Goal: Contribute content: Add original content to the website for others to see

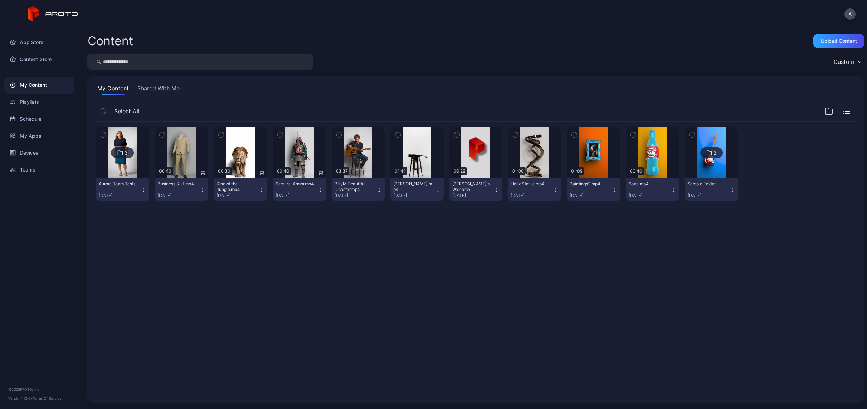
click at [118, 151] on icon at bounding box center [120, 153] width 5 height 4
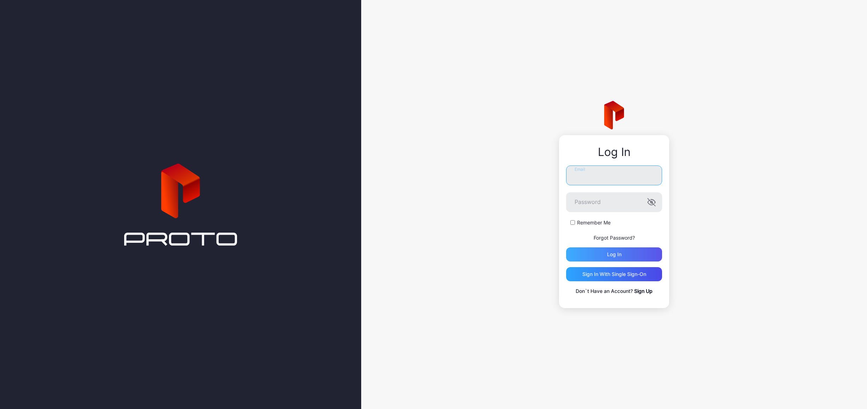
type input "**********"
click at [631, 253] on div "Log in" at bounding box center [614, 254] width 96 height 14
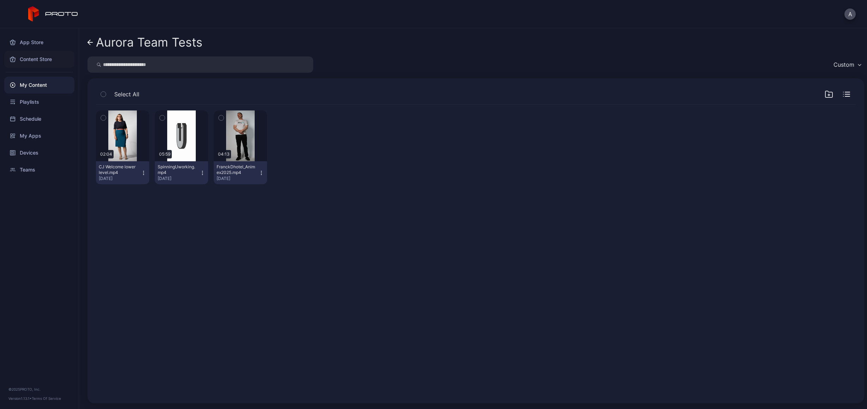
click at [28, 64] on div "Content Store" at bounding box center [39, 59] width 70 height 17
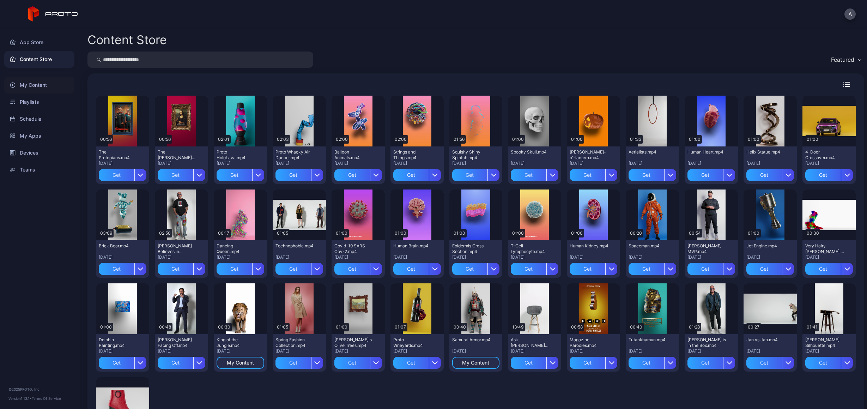
click at [43, 90] on div "My Content" at bounding box center [39, 85] width 70 height 17
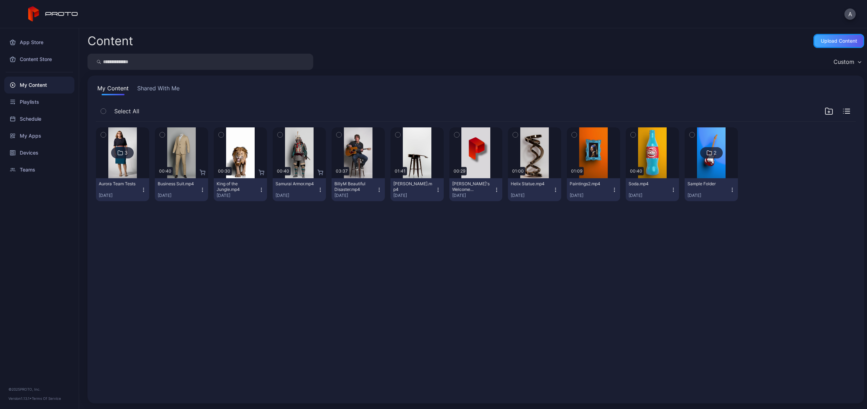
click at [821, 40] on div "Upload Content" at bounding box center [839, 41] width 36 height 6
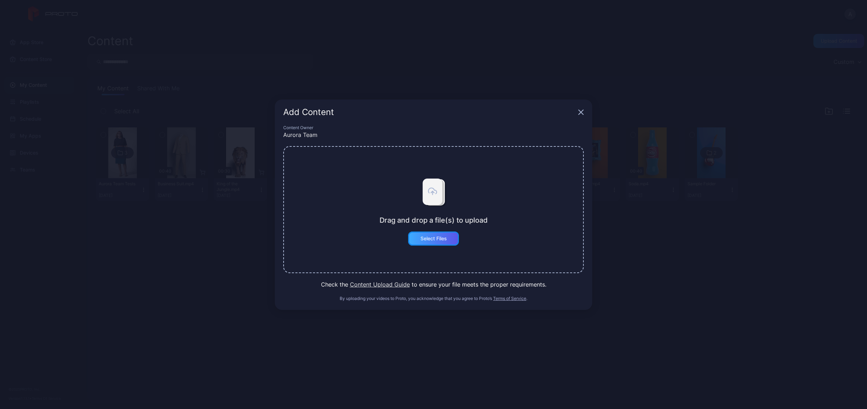
click at [419, 235] on div "Select Files" at bounding box center [433, 238] width 51 height 14
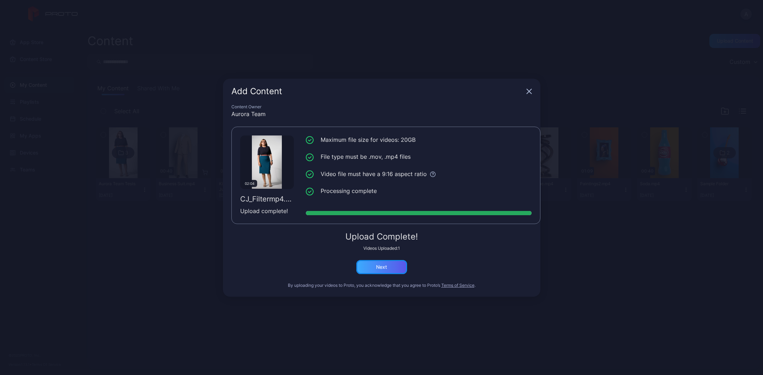
click at [379, 270] on div "Next" at bounding box center [381, 267] width 11 height 6
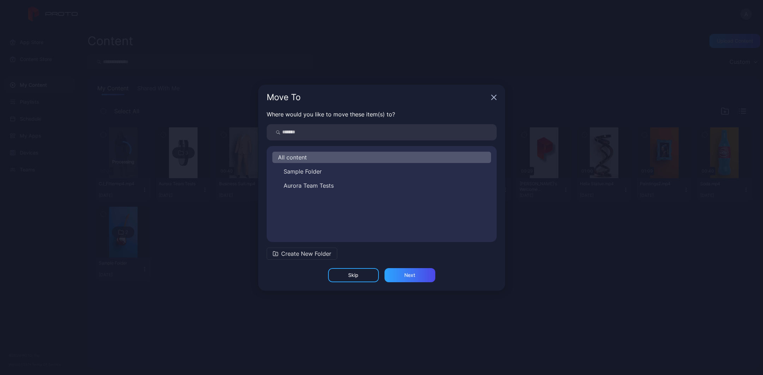
click at [312, 192] on div "All content Sample Folder Aurora Team Tests" at bounding box center [382, 194] width 230 height 85
click at [312, 186] on span "Aurora Team Tests" at bounding box center [309, 185] width 50 height 8
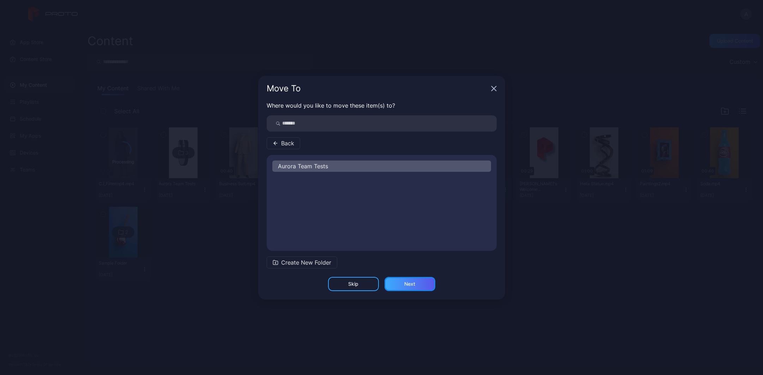
click at [409, 285] on div "Next" at bounding box center [409, 284] width 11 height 6
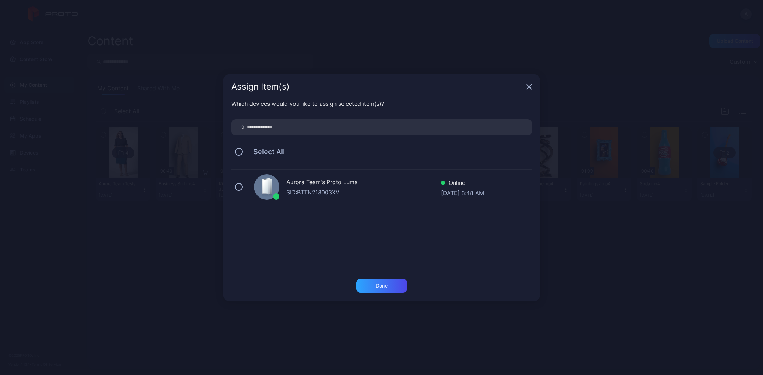
click at [233, 187] on div "Aurora Team's Proto Luma SID: BTTN213003XV Online Sep 05, 2025 at 8:48 AM" at bounding box center [385, 187] width 309 height 35
click at [389, 281] on div "Done" at bounding box center [381, 286] width 51 height 14
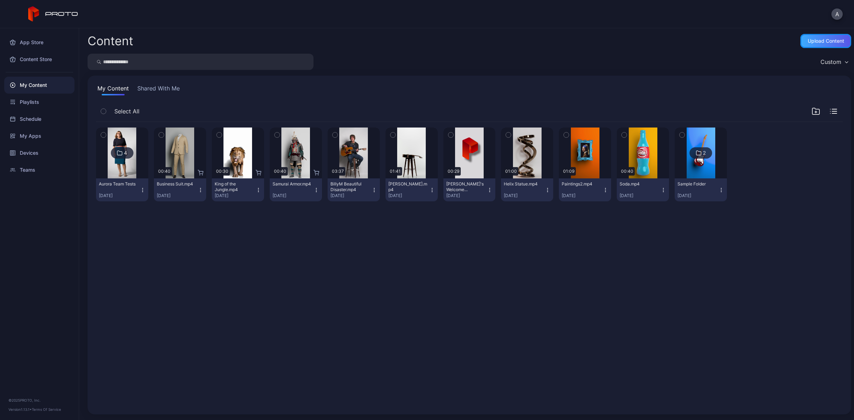
click at [825, 39] on div "Upload Content" at bounding box center [825, 41] width 36 height 6
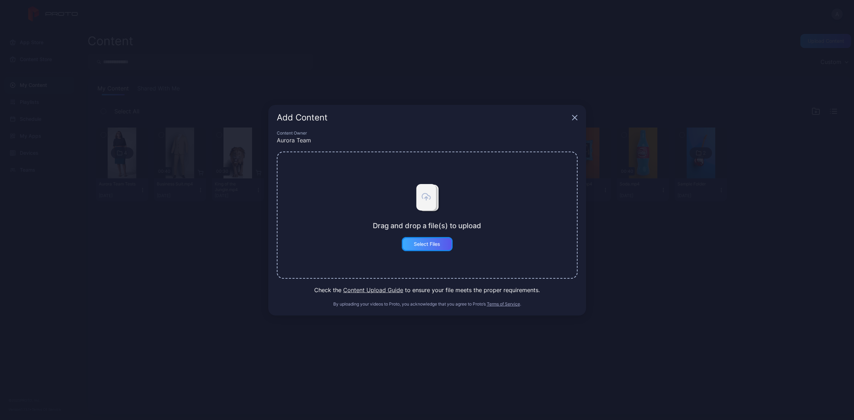
click at [444, 249] on div "Select Files" at bounding box center [427, 244] width 51 height 14
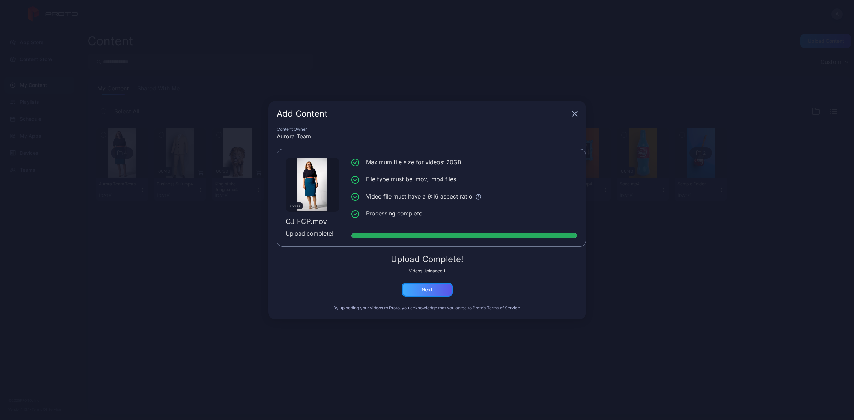
click at [442, 289] on div "Next" at bounding box center [427, 289] width 51 height 14
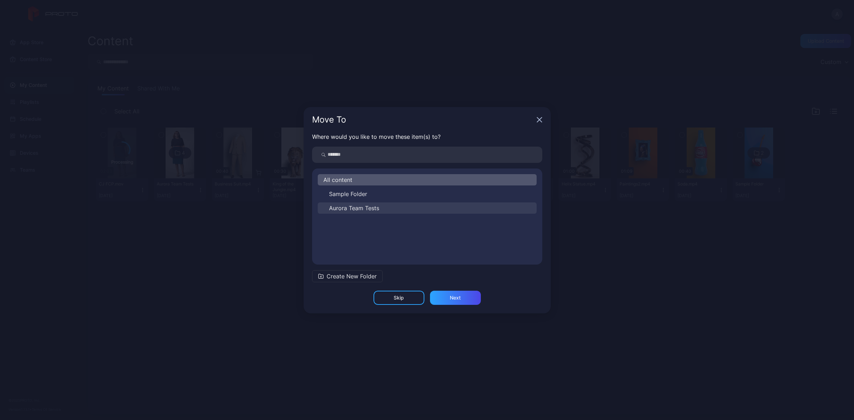
click at [372, 212] on button "Aurora Team Tests" at bounding box center [427, 207] width 219 height 11
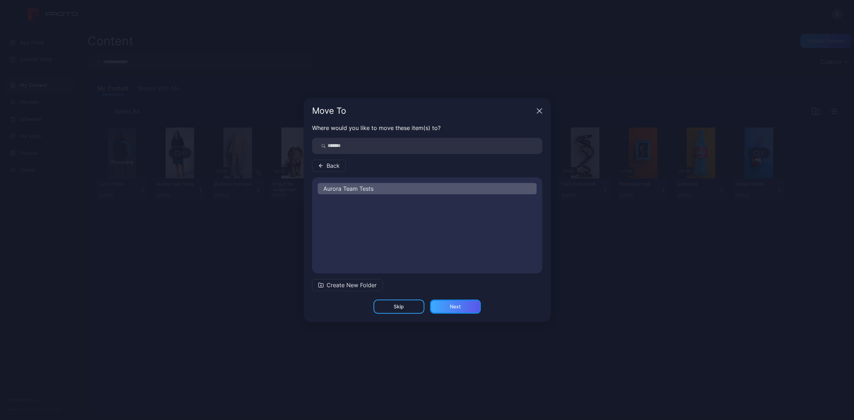
click at [449, 301] on div "Next" at bounding box center [455, 306] width 51 height 14
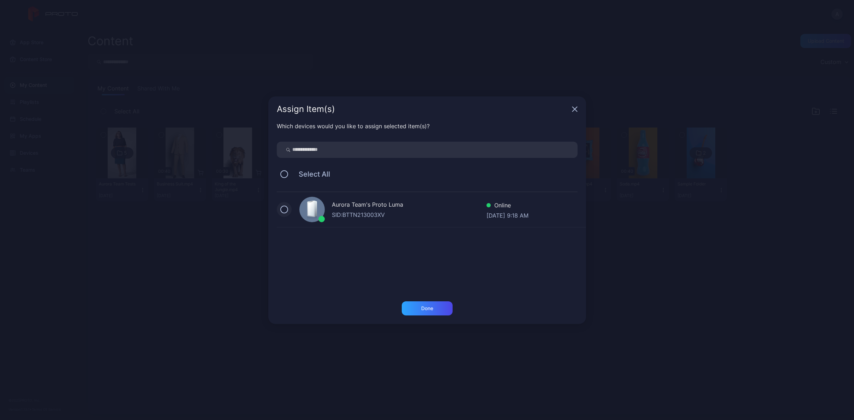
click at [282, 206] on button at bounding box center [284, 209] width 8 height 8
click at [433, 306] on div "Done" at bounding box center [427, 308] width 51 height 14
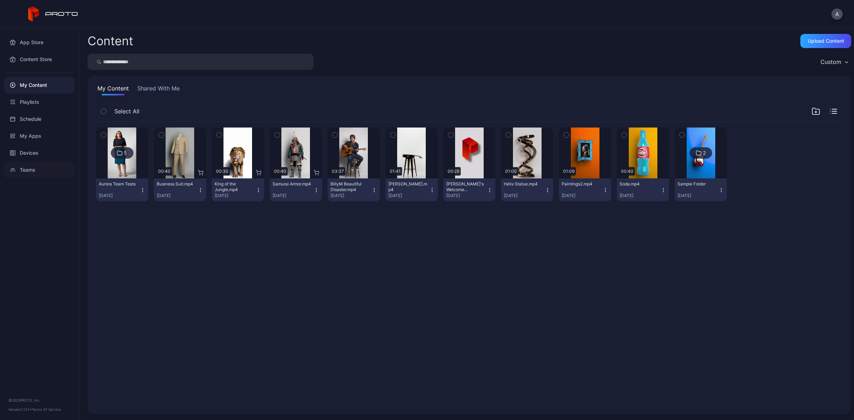
click at [16, 166] on div "Teams" at bounding box center [39, 169] width 70 height 17
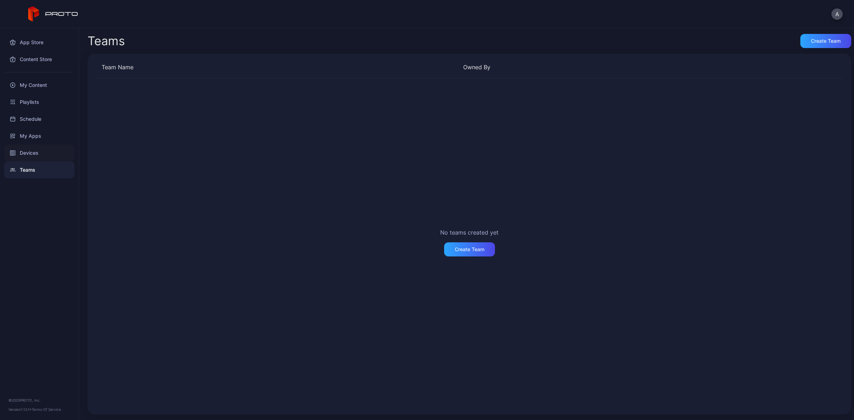
click at [22, 158] on div "Devices" at bounding box center [39, 152] width 70 height 17
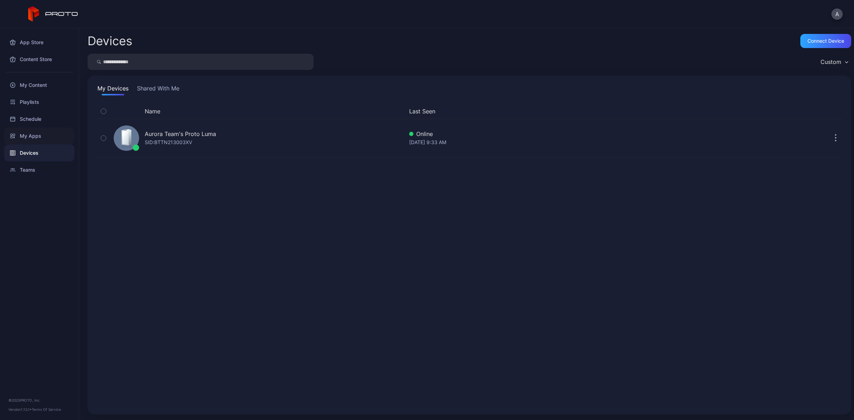
click at [37, 140] on div "My Apps" at bounding box center [39, 135] width 70 height 17
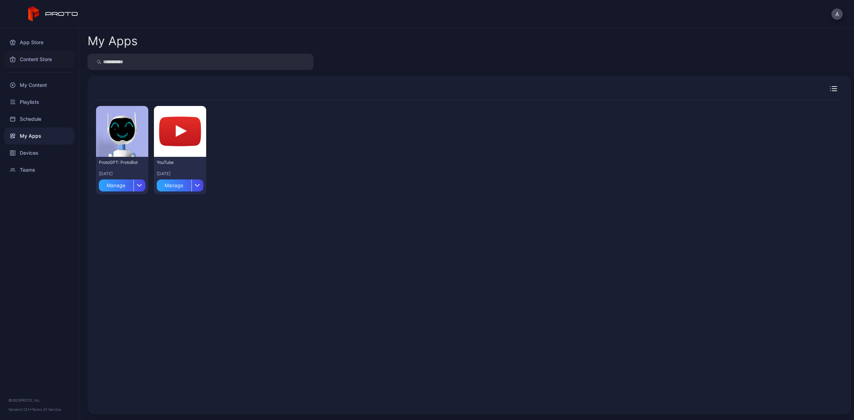
click at [40, 59] on div "Content Store" at bounding box center [39, 59] width 70 height 17
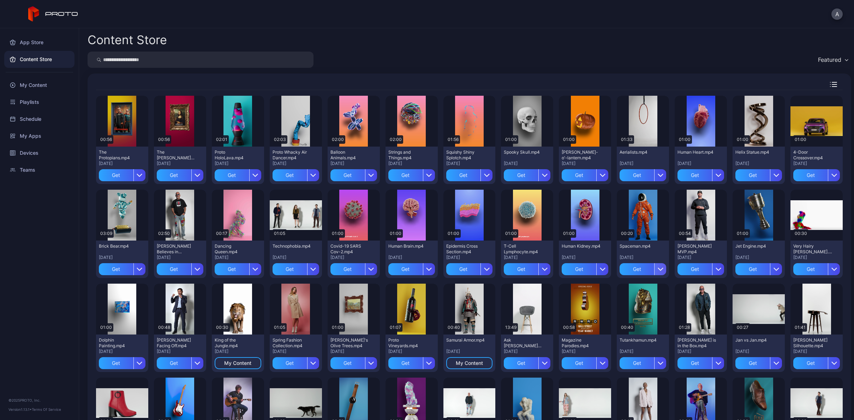
click at [657, 272] on div "button" at bounding box center [660, 269] width 12 height 12
click at [637, 312] on button "Get and Assign" at bounding box center [637, 312] width 60 height 23
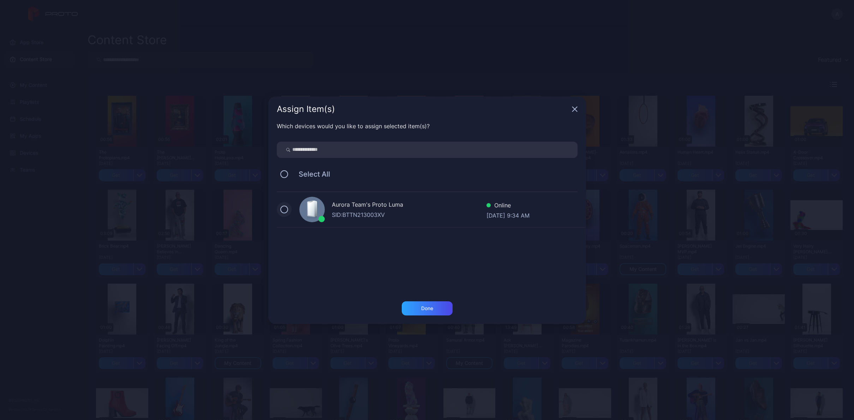
click at [282, 208] on button at bounding box center [284, 209] width 8 height 8
click at [431, 312] on div "Done" at bounding box center [427, 308] width 51 height 14
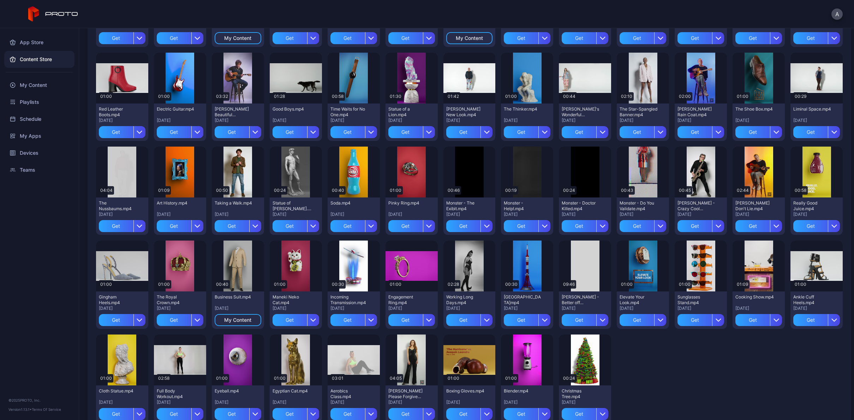
scroll to position [347, 0]
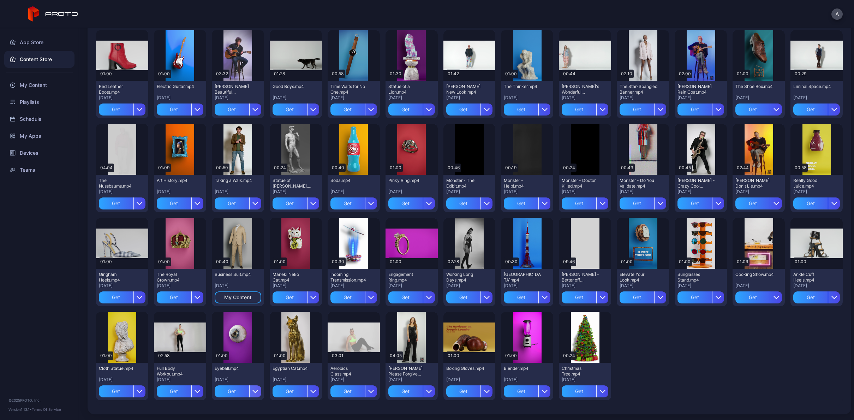
click at [252, 390] on icon "button" at bounding box center [255, 391] width 6 height 6
click at [248, 375] on button "Get and Assign" at bounding box center [236, 370] width 60 height 23
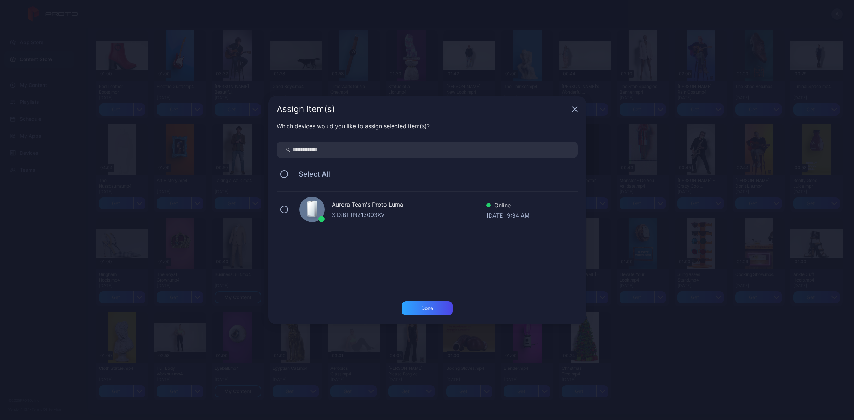
click at [278, 207] on div "Aurora Team's Proto Luma SID: BTTN213003XV Online Sep 05, 2025 at 9:34 AM" at bounding box center [431, 209] width 309 height 35
click at [444, 315] on div "Done" at bounding box center [427, 308] width 51 height 14
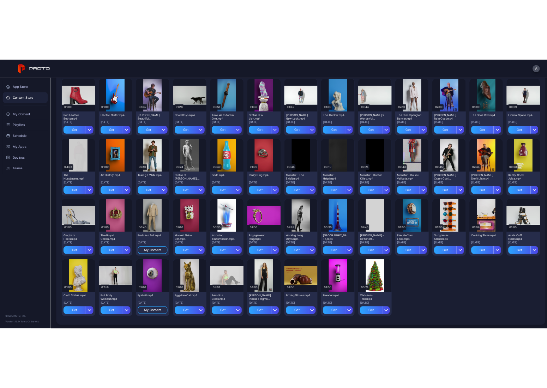
scroll to position [0, 0]
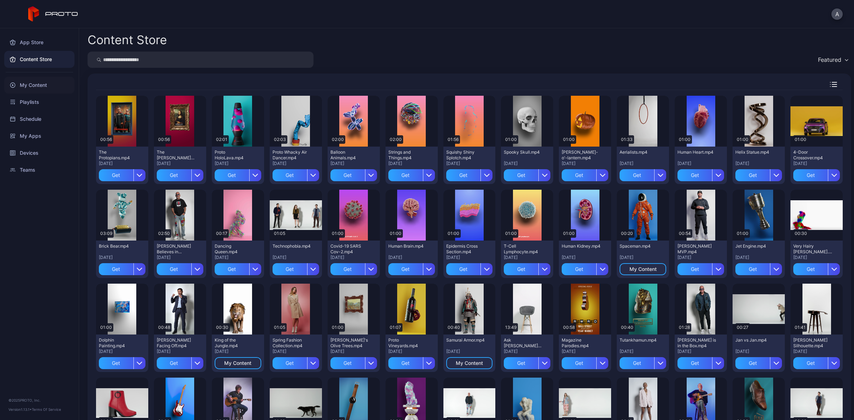
click at [22, 86] on div "My Content" at bounding box center [39, 85] width 70 height 17
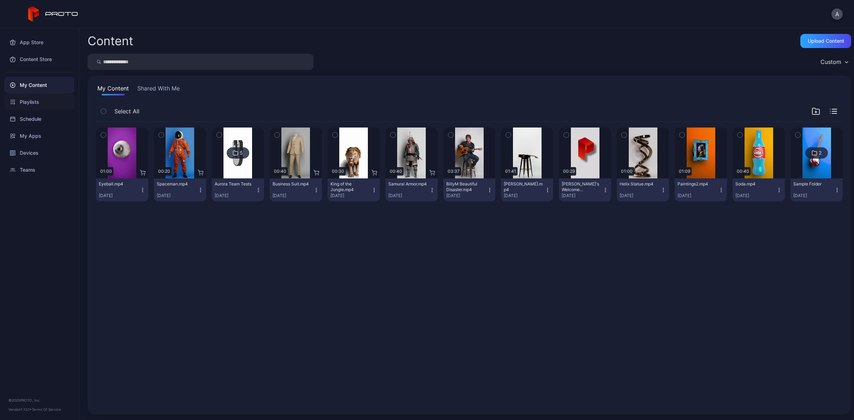
click at [26, 104] on div "Playlists" at bounding box center [39, 102] width 70 height 17
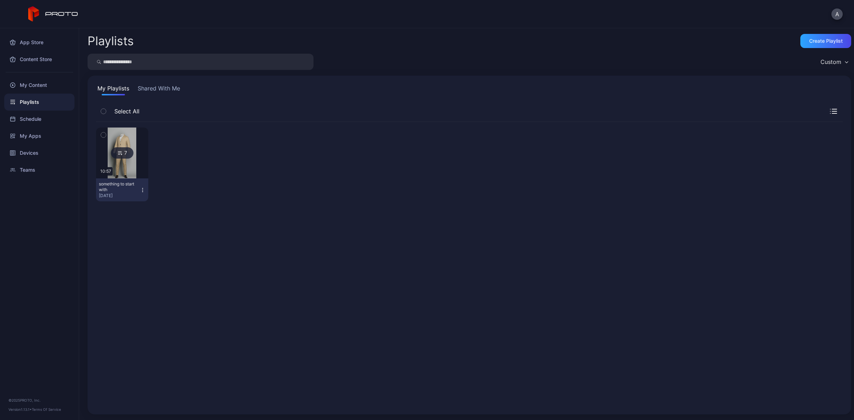
click at [124, 151] on div "7" at bounding box center [122, 152] width 23 height 11
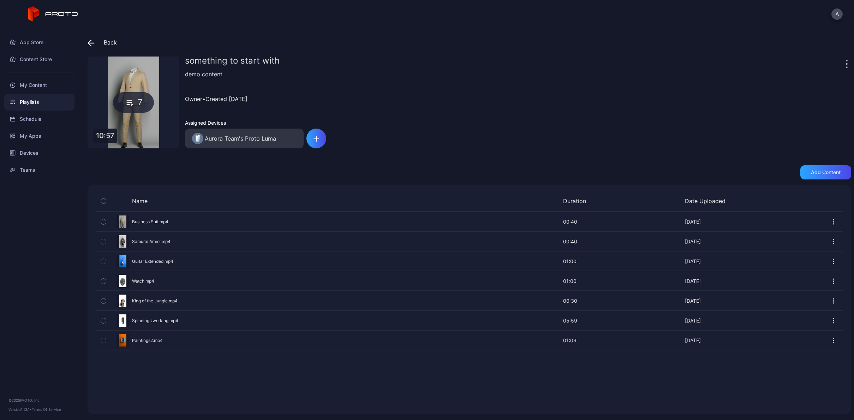
click at [91, 44] on icon at bounding box center [91, 43] width 7 height 7
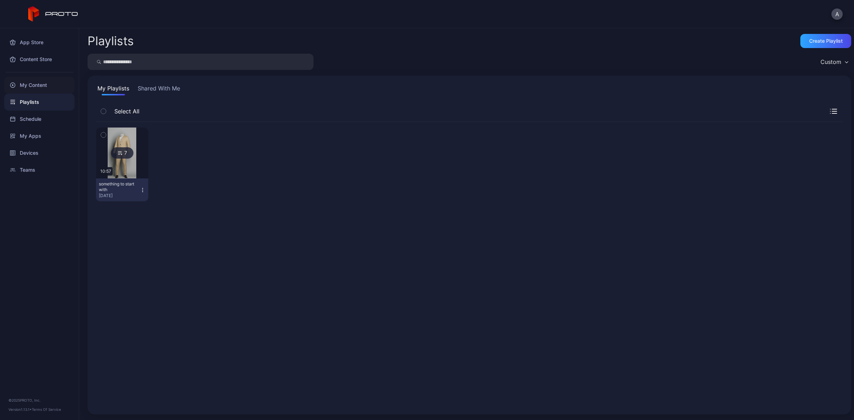
click at [45, 86] on div "My Content" at bounding box center [39, 85] width 70 height 17
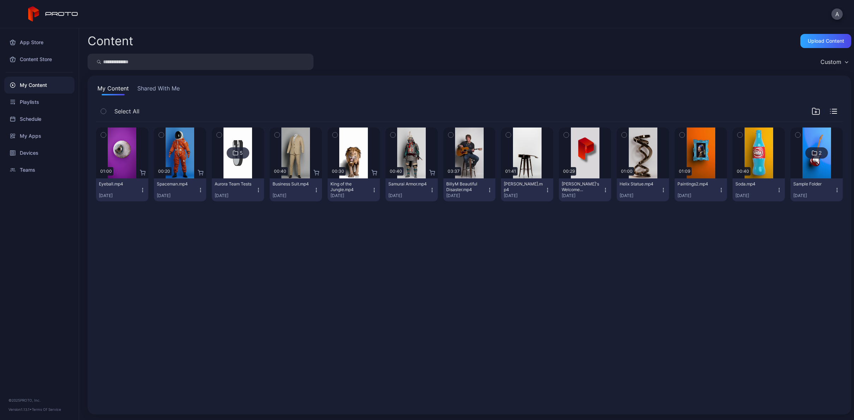
click at [142, 185] on button "Eyeball.mp4 Sep 5, 2025" at bounding box center [122, 189] width 52 height 23
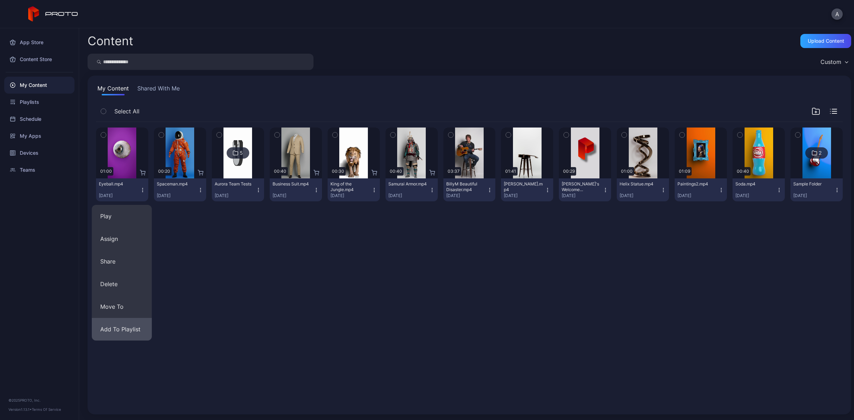
click at [118, 336] on button "Add To Playlist" at bounding box center [122, 329] width 60 height 23
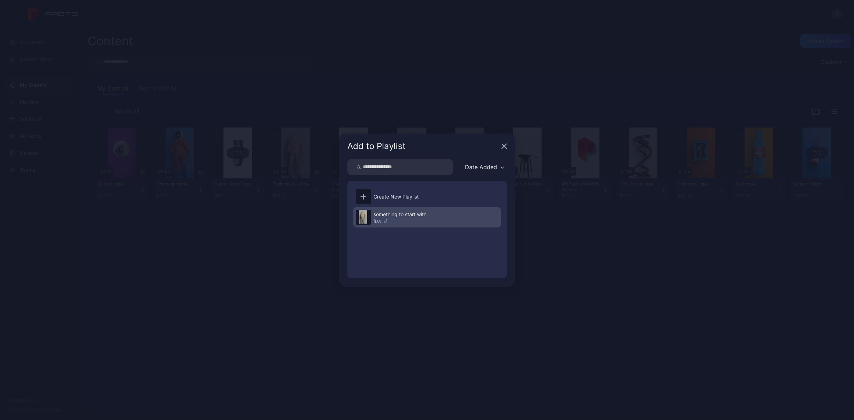
click at [398, 216] on div "something to start with" at bounding box center [399, 214] width 53 height 8
click at [367, 223] on div "something to start with Jun 10, 2025" at bounding box center [427, 217] width 148 height 20
click at [371, 220] on div "something to start with Jun 10, 2025" at bounding box center [427, 217] width 148 height 20
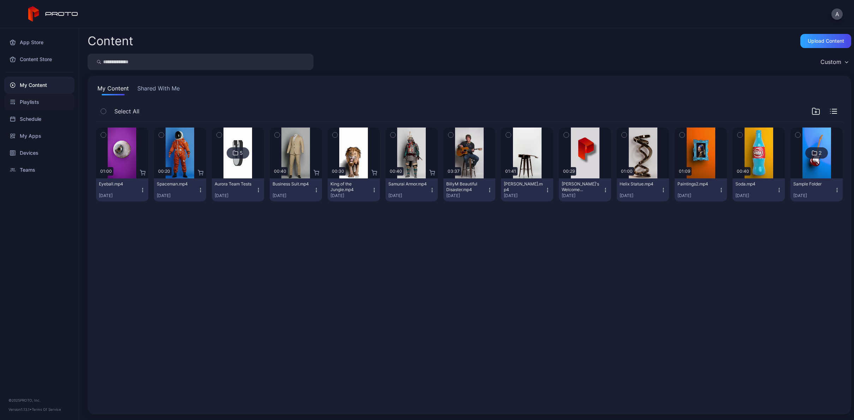
click at [35, 106] on div "Playlists" at bounding box center [39, 102] width 70 height 17
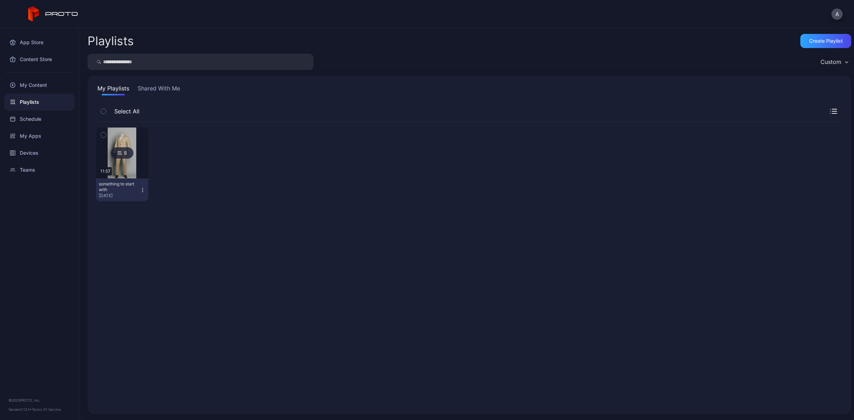
click at [118, 159] on img at bounding box center [122, 152] width 29 height 51
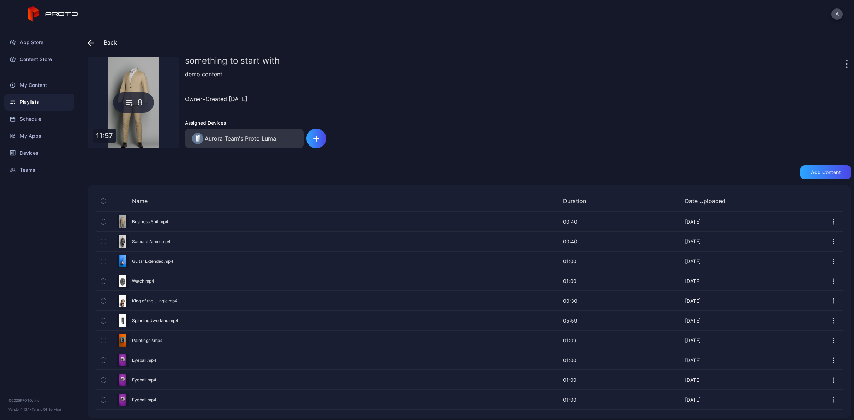
click at [103, 398] on icon "button" at bounding box center [103, 400] width 5 height 8
click at [104, 380] on icon "button" at bounding box center [103, 380] width 5 height 8
click at [498, 399] on icon "button" at bounding box center [493, 398] width 8 height 8
click at [94, 47] on span at bounding box center [93, 42] width 11 height 13
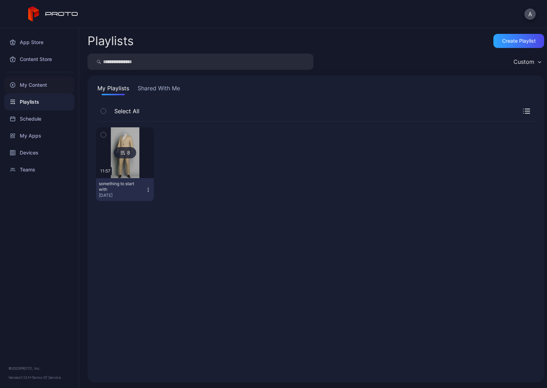
click at [24, 84] on div "My Content" at bounding box center [39, 85] width 70 height 17
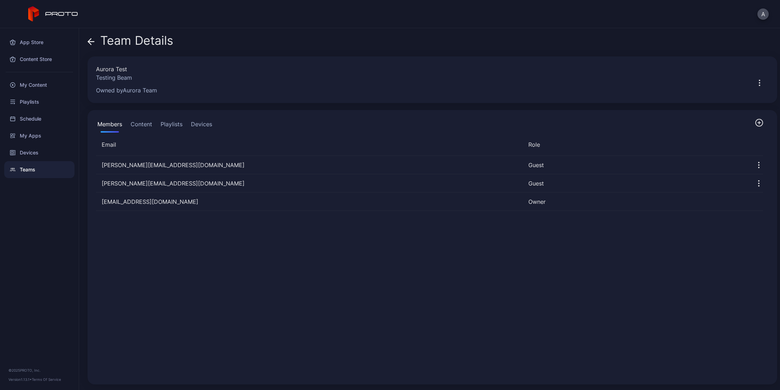
click at [136, 125] on button "Content" at bounding box center [141, 126] width 24 height 14
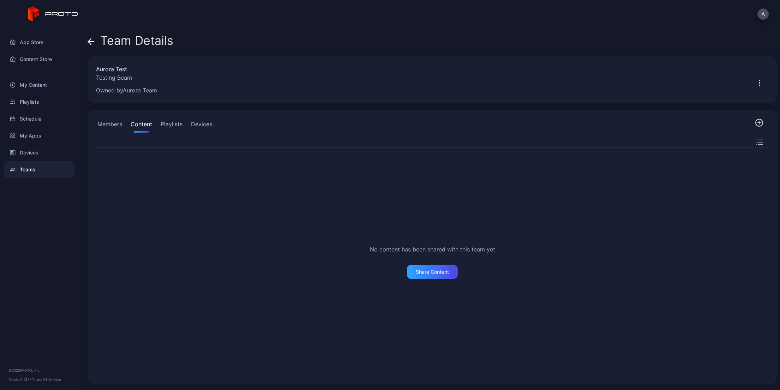
click at [182, 125] on button "Playlists" at bounding box center [171, 126] width 25 height 14
click at [197, 128] on button "Devices" at bounding box center [201, 126] width 24 height 14
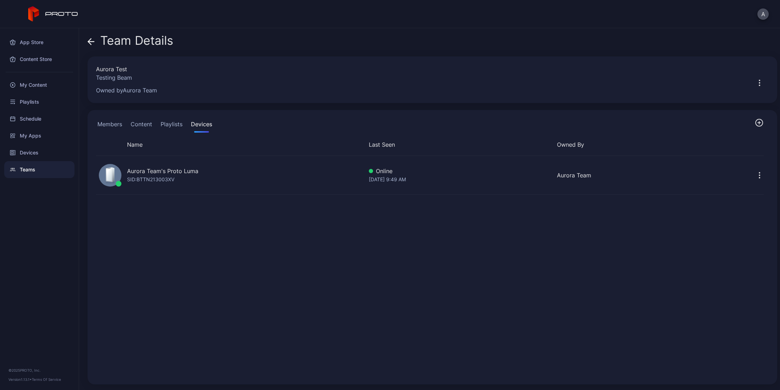
click at [112, 124] on button "Members" at bounding box center [110, 126] width 28 height 14
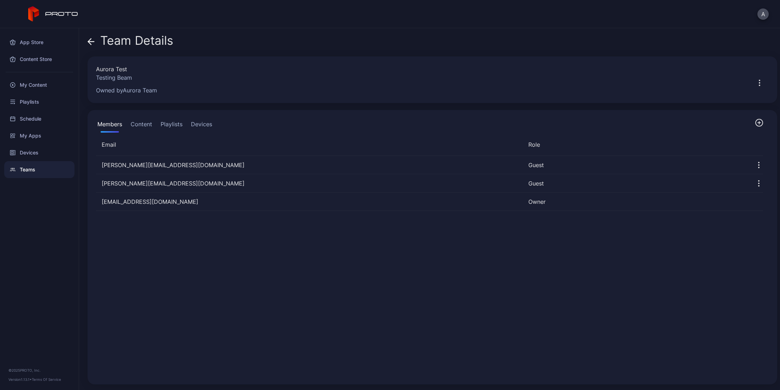
click at [547, 82] on icon "button" at bounding box center [759, 83] width 8 height 8
click at [547, 106] on button "Edit Team" at bounding box center [734, 104] width 60 height 23
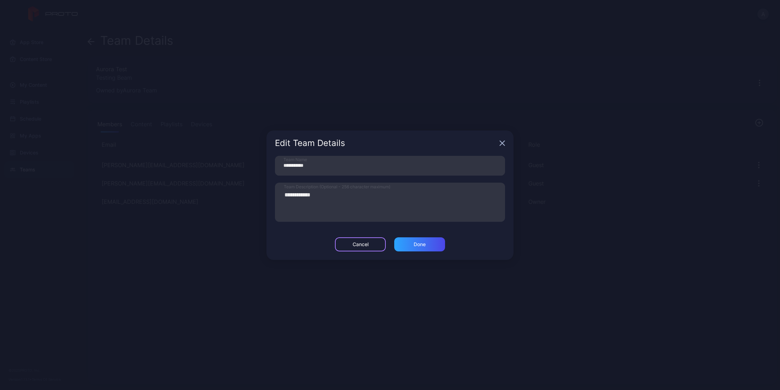
click at [360, 245] on div "Cancel" at bounding box center [361, 245] width 16 height 6
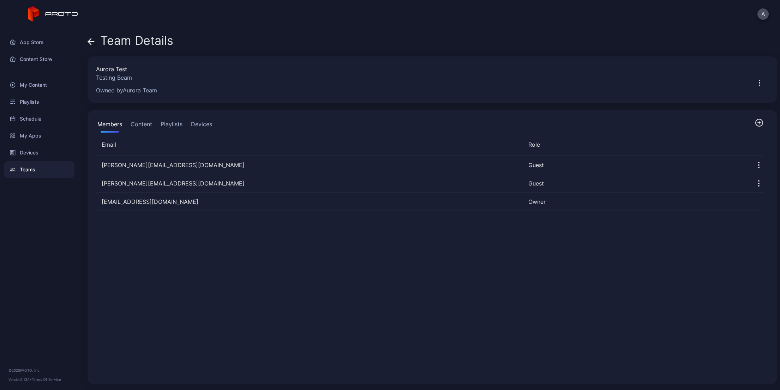
click at [101, 44] on div "Team Details" at bounding box center [131, 42] width 86 height 17
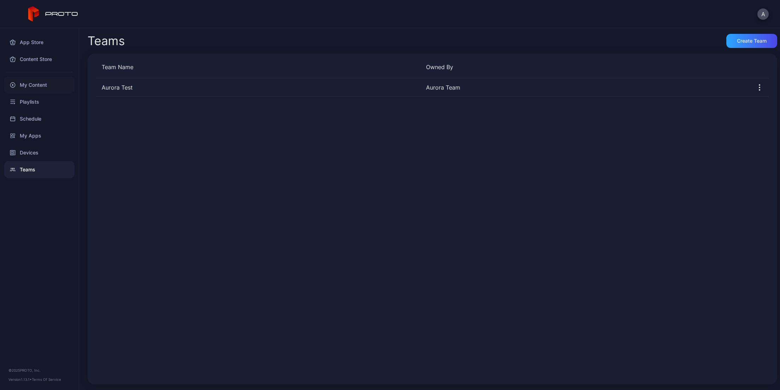
click at [31, 88] on div "My Content" at bounding box center [39, 85] width 70 height 17
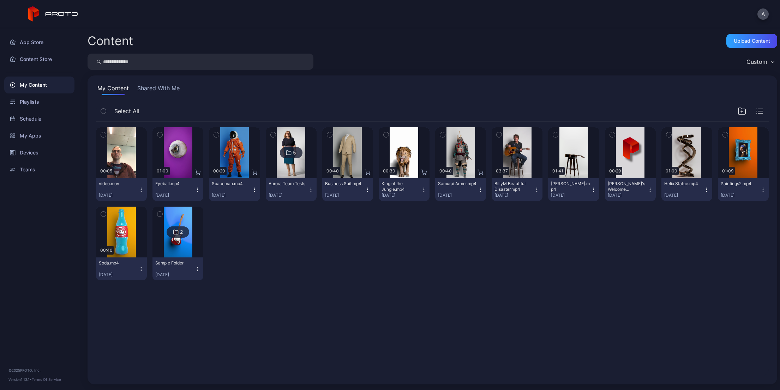
click at [291, 151] on icon at bounding box center [289, 153] width 6 height 8
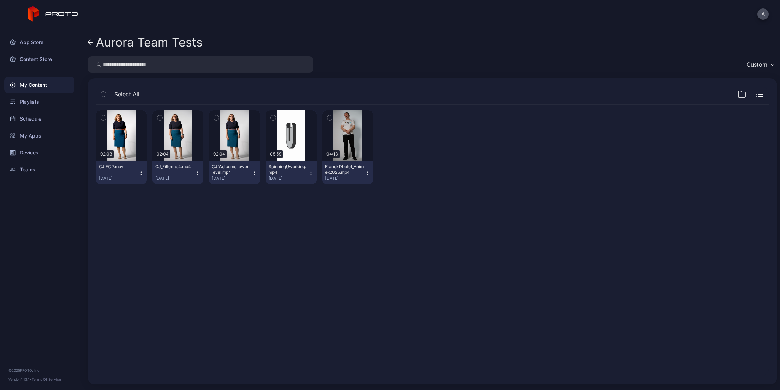
click at [144, 173] on icon "button" at bounding box center [141, 173] width 6 height 6
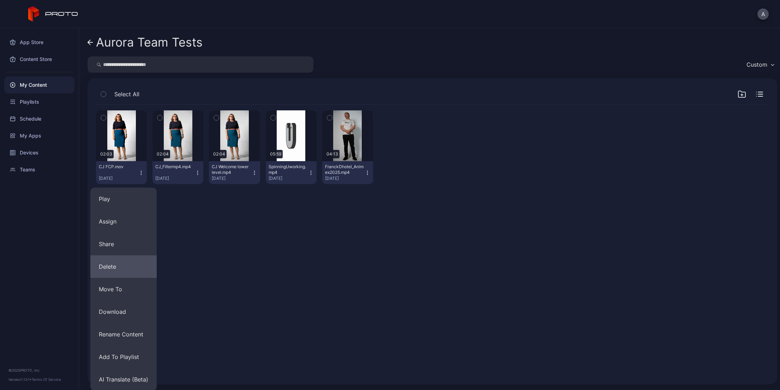
click at [117, 268] on button "Delete" at bounding box center [123, 266] width 66 height 23
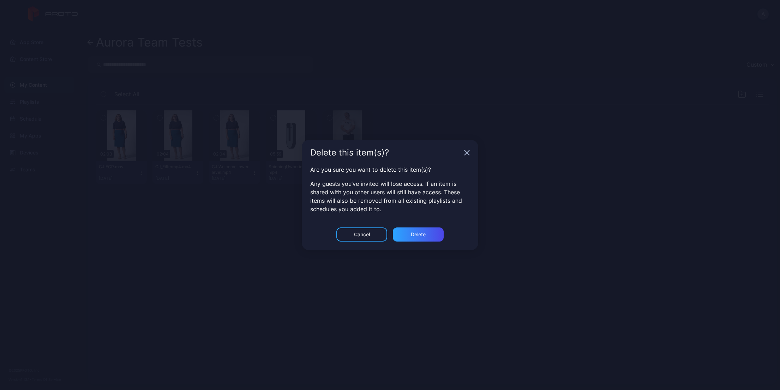
click at [444, 236] on div "Cancel Delete" at bounding box center [390, 239] width 176 height 23
click at [439, 237] on div "Delete" at bounding box center [418, 235] width 51 height 14
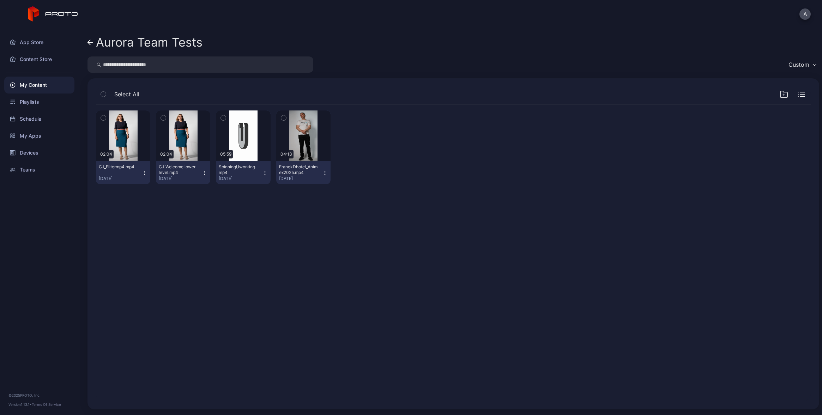
drag, startPoint x: 44, startPoint y: 272, endPoint x: 47, endPoint y: 251, distance: 20.7
click at [44, 272] on div "App Store Content Store My Content Playlists Schedule My Apps Devices Teams © 2…" at bounding box center [39, 221] width 79 height 387
